Goal: Find contact information: Find contact information

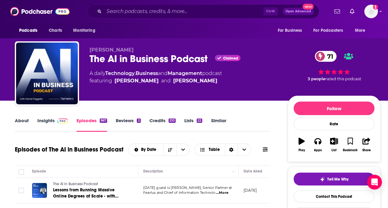
click at [144, 58] on div "The AI in Business Podcast Claimed 71" at bounding box center [183, 59] width 188 height 12
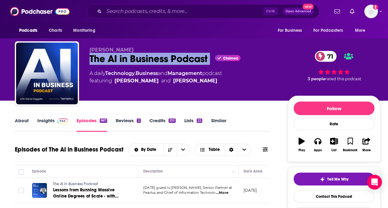
click at [144, 58] on div "The AI in Business Podcast Claimed 71" at bounding box center [183, 59] width 188 height 12
copy div "The AI in Business Podcast"
click at [22, 119] on link "About" at bounding box center [22, 124] width 14 height 14
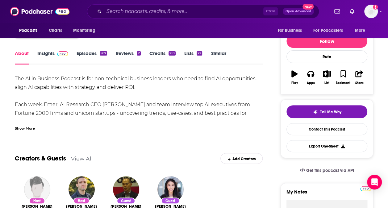
scroll to position [67, 0]
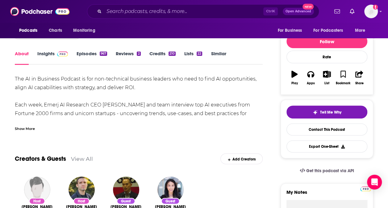
click at [51, 52] on link "Insights" at bounding box center [52, 58] width 31 height 14
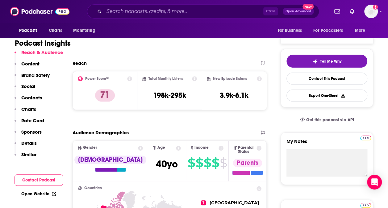
scroll to position [120, 0]
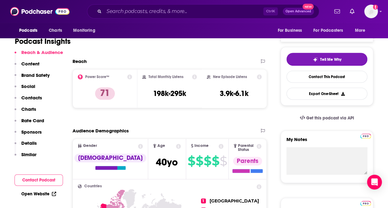
click at [27, 99] on p "Contacts" at bounding box center [31, 98] width 21 height 6
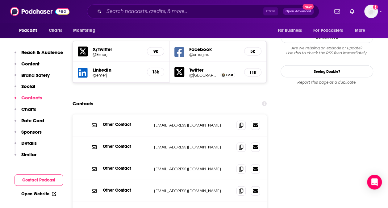
scroll to position [708, 0]
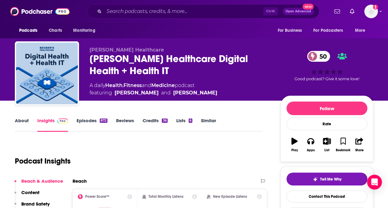
click at [196, 60] on div "Becker’s Healthcare Digital Health + Health IT 50" at bounding box center [179, 65] width 181 height 24
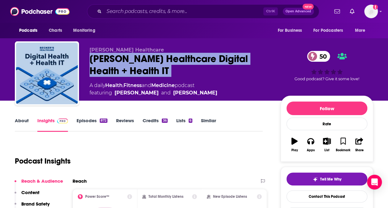
click at [196, 60] on div "Becker’s Healthcare Digital Health + Health IT 50" at bounding box center [179, 65] width 181 height 24
copy div "Becker’s Healthcare Digital Health + Health IT 50"
